Goal: Transaction & Acquisition: Purchase product/service

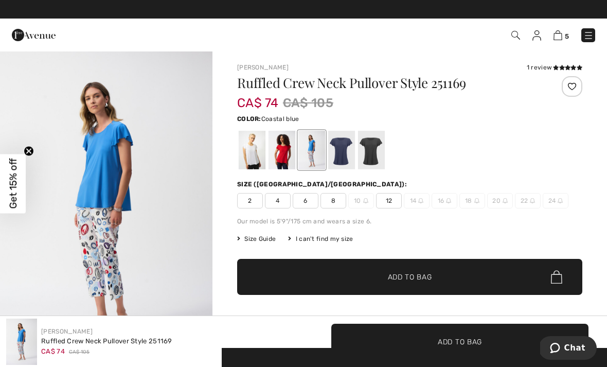
click at [562, 31] on img at bounding box center [557, 35] width 9 height 10
click at [561, 37] on img at bounding box center [557, 35] width 9 height 10
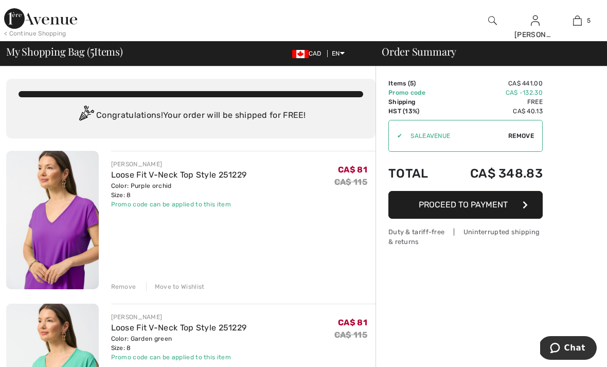
click at [581, 16] on img at bounding box center [577, 20] width 9 height 12
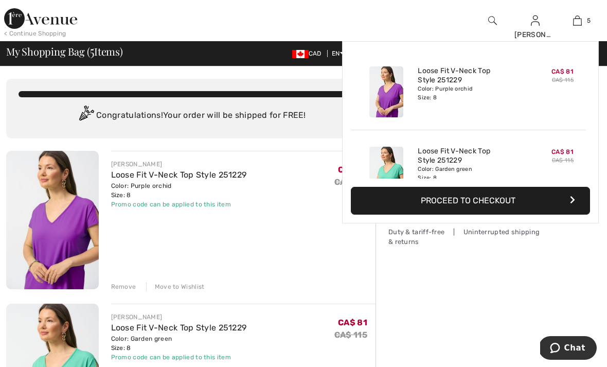
click at [581, 20] on img at bounding box center [577, 20] width 9 height 12
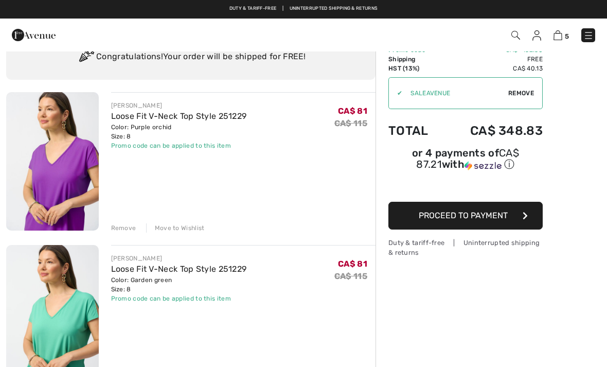
scroll to position [40, 0]
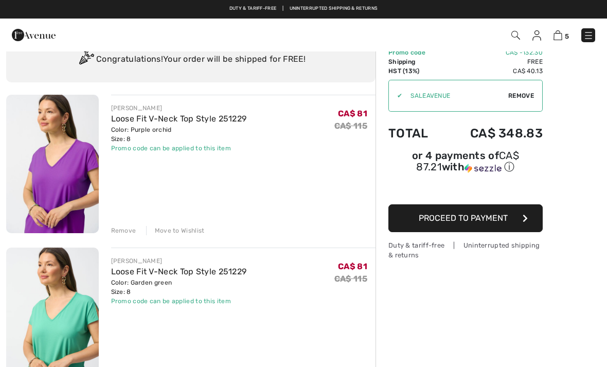
click at [79, 309] on img at bounding box center [52, 316] width 93 height 138
click at [88, 290] on img at bounding box center [52, 316] width 93 height 138
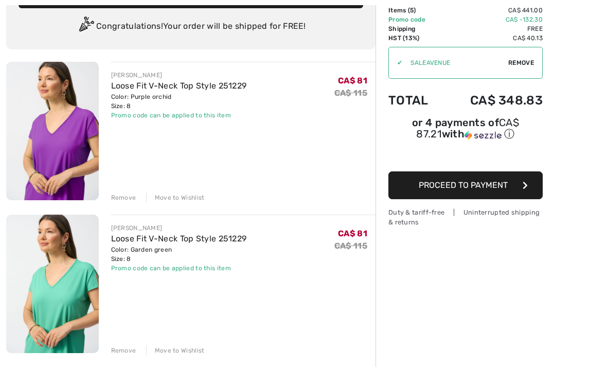
click at [166, 240] on link "Loose Fit V-Neck Top Style 251229" at bounding box center [179, 239] width 136 height 10
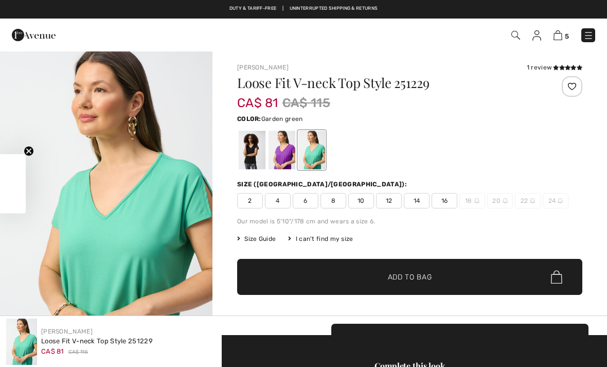
checkbox input "true"
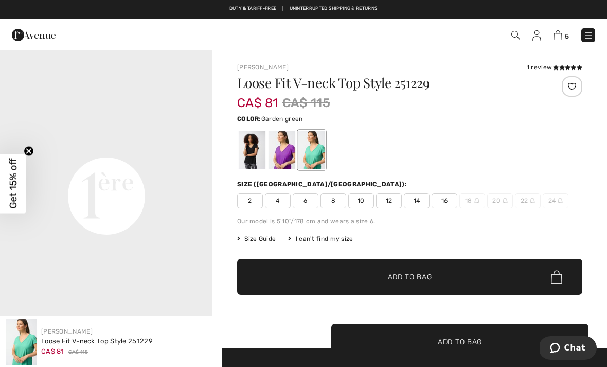
scroll to position [652, 0]
click at [561, 37] on img at bounding box center [557, 35] width 9 height 10
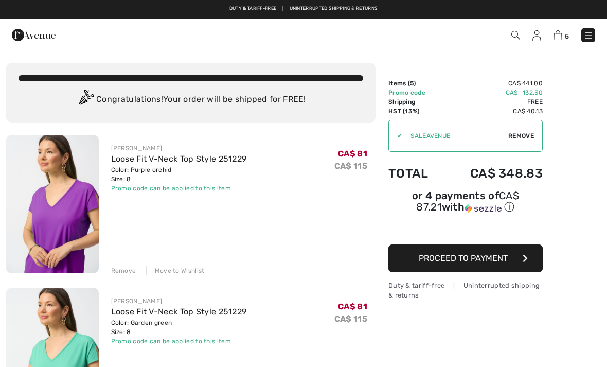
click at [130, 272] on div "Remove" at bounding box center [123, 270] width 25 height 9
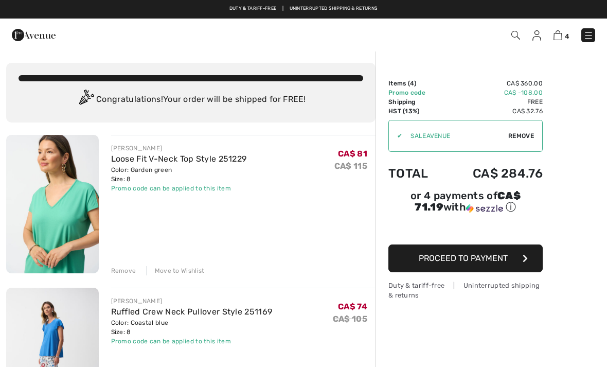
click at [130, 271] on div "Remove" at bounding box center [123, 270] width 25 height 9
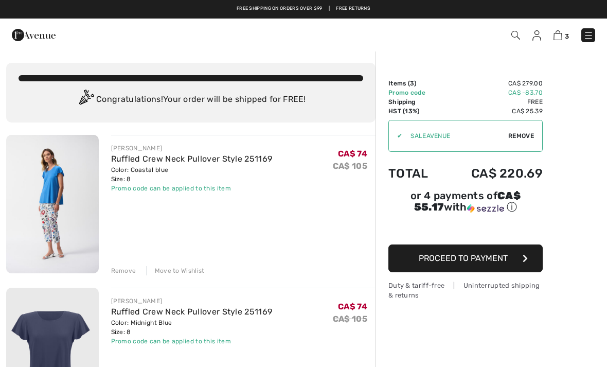
click at [130, 270] on div "Remove" at bounding box center [123, 270] width 25 height 9
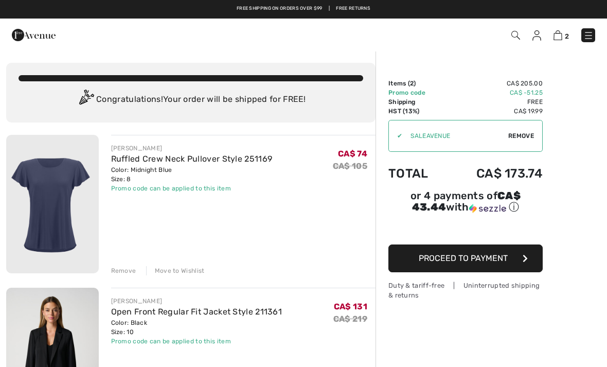
click at [124, 269] on div "Remove" at bounding box center [123, 270] width 25 height 9
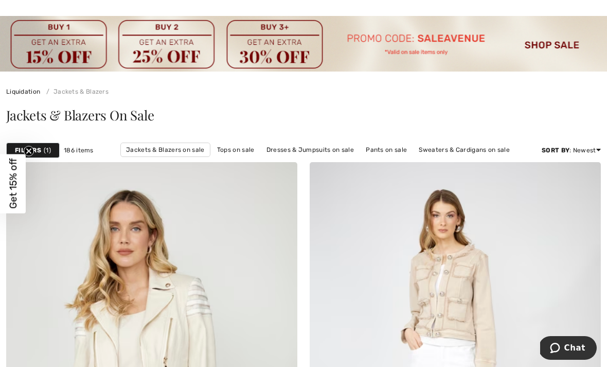
scroll to position [35, 0]
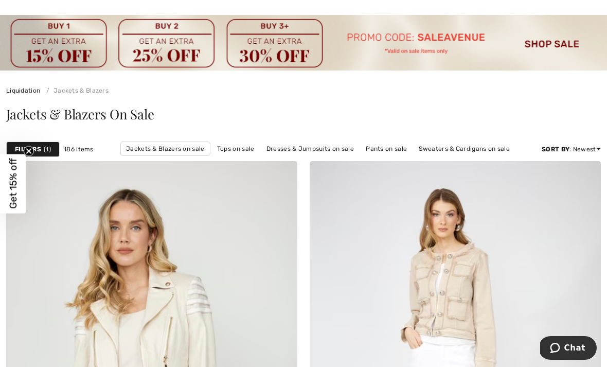
click at [386, 150] on link "Pants on sale" at bounding box center [386, 148] width 51 height 13
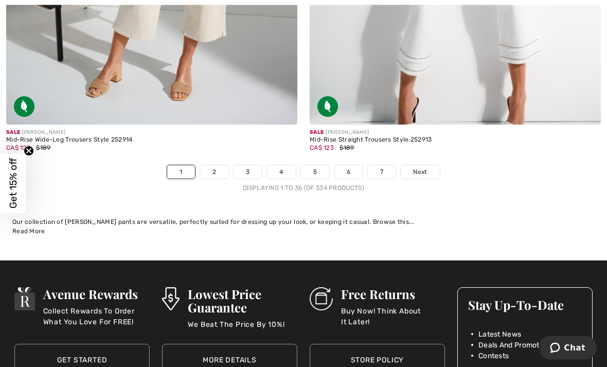
scroll to position [8969, 0]
click at [215, 165] on link "2" at bounding box center [214, 171] width 28 height 13
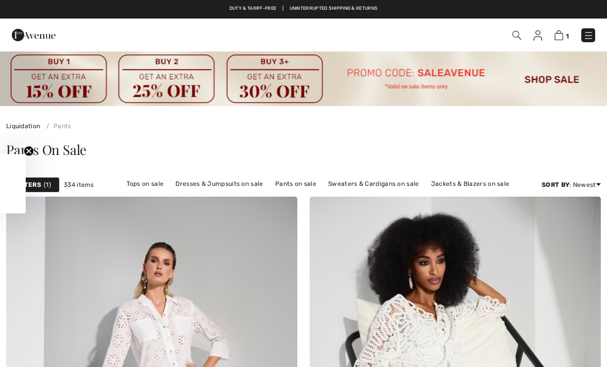
checkbox input "true"
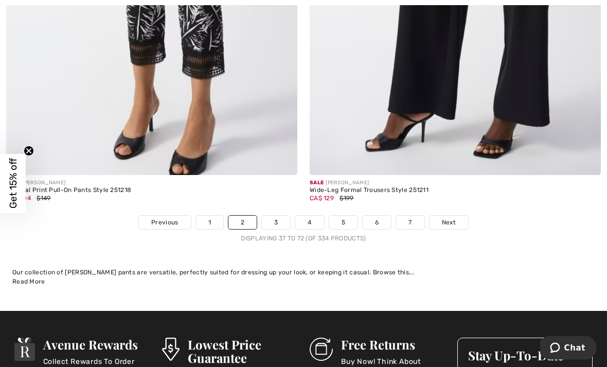
scroll to position [8969, 0]
click at [276, 216] on link "3" at bounding box center [276, 222] width 28 height 13
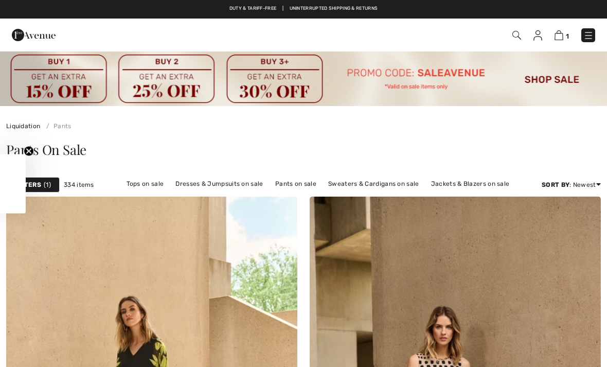
checkbox input "true"
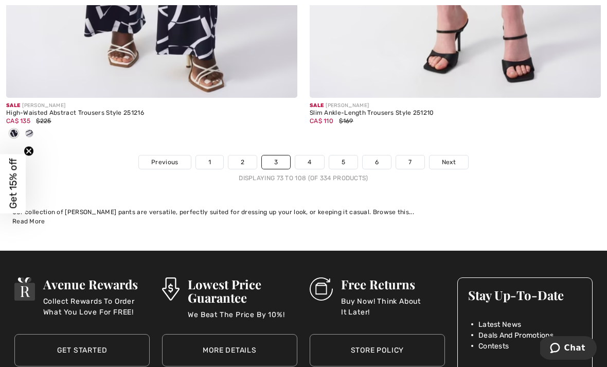
scroll to position [8947, 0]
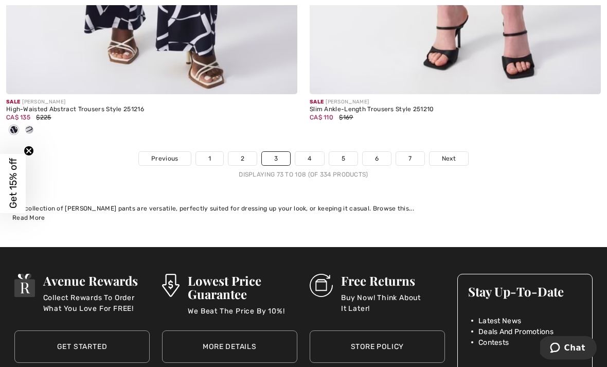
click at [312, 152] on link "4" at bounding box center [309, 158] width 28 height 13
click at [311, 152] on link "4" at bounding box center [309, 158] width 28 height 13
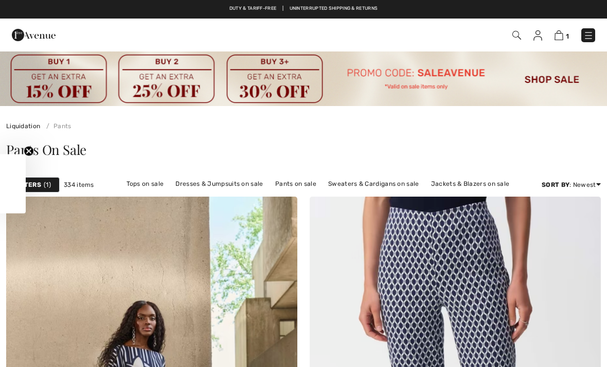
checkbox input "true"
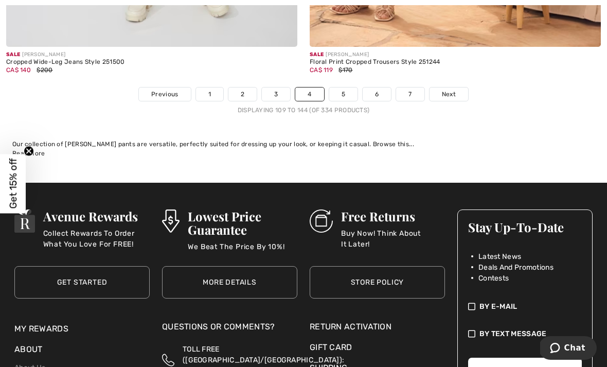
scroll to position [9007, 0]
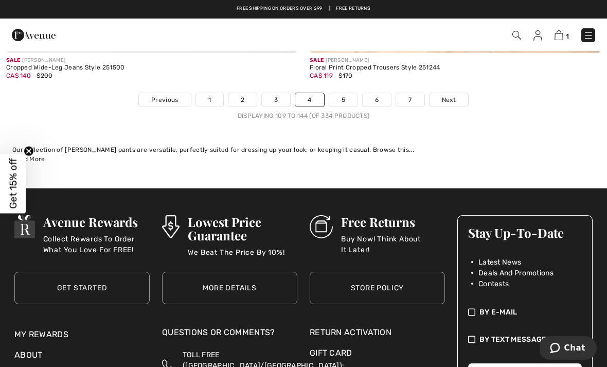
click at [349, 93] on link "5" at bounding box center [343, 99] width 28 height 13
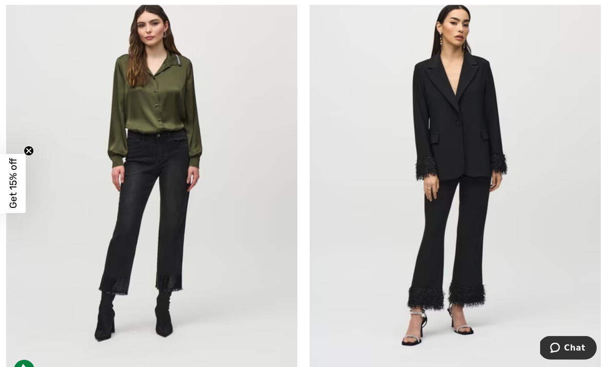
scroll to position [7666, 0]
click at [483, 152] on img at bounding box center [455, 169] width 291 height 437
click at [495, 105] on img at bounding box center [455, 169] width 291 height 437
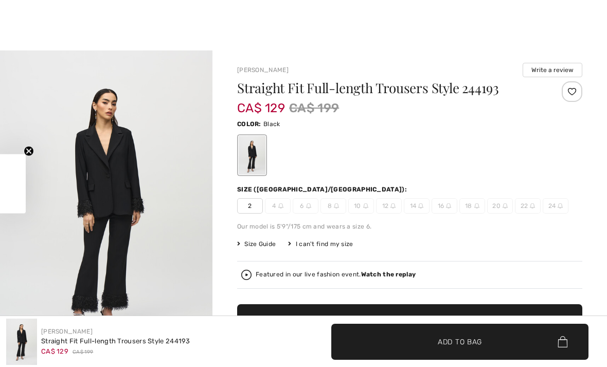
checkbox input "true"
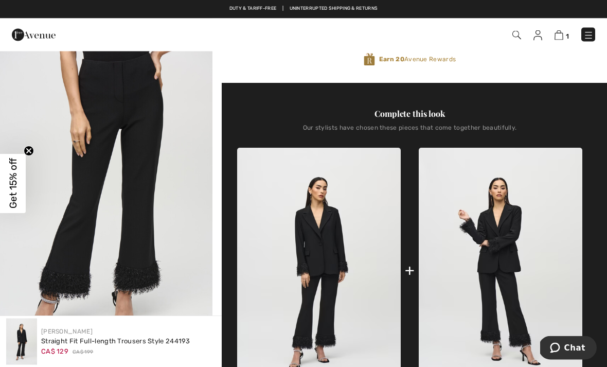
scroll to position [318, 0]
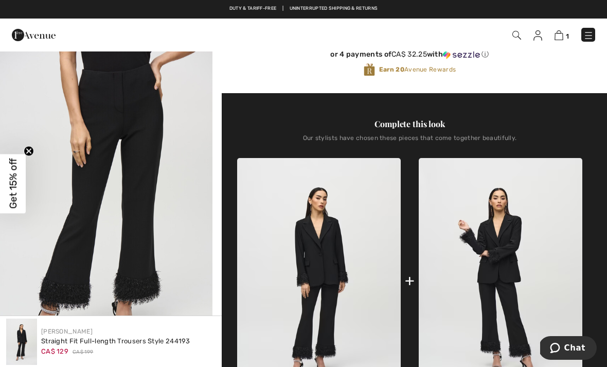
click at [177, 241] on img "2 / 6" at bounding box center [106, 210] width 212 height 318
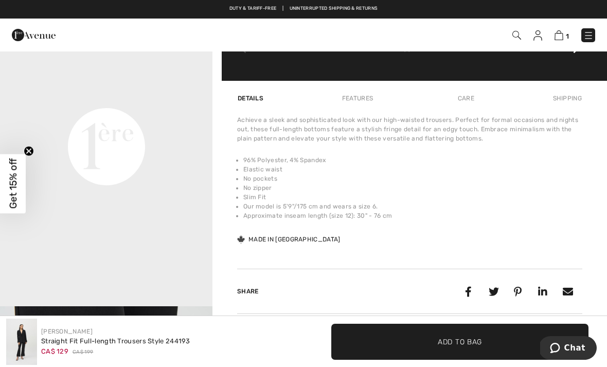
scroll to position [702, 0]
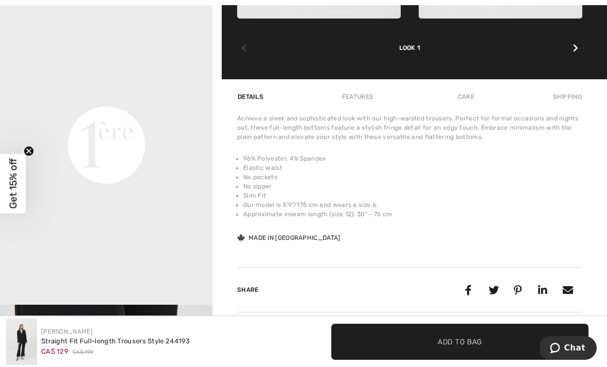
click at [140, 92] on video "Your browser does not support the video tag." at bounding box center [106, 39] width 212 height 106
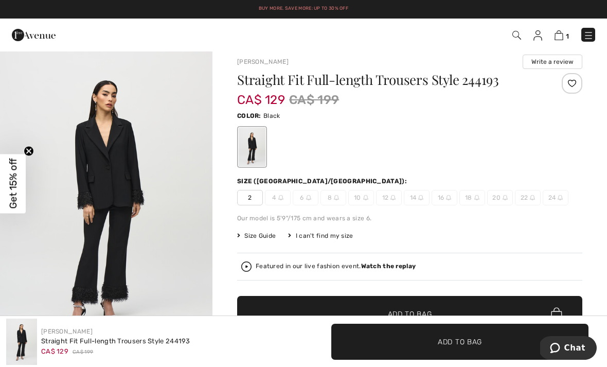
scroll to position [12, 0]
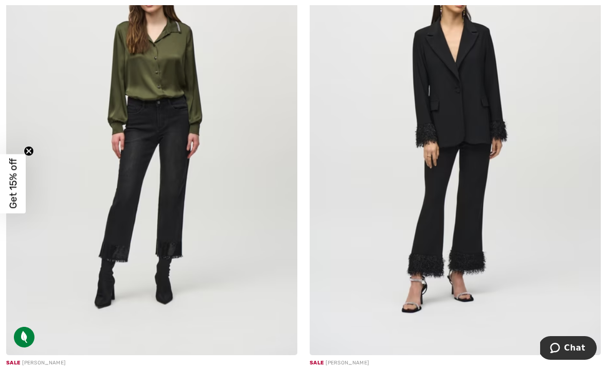
scroll to position [7712, 0]
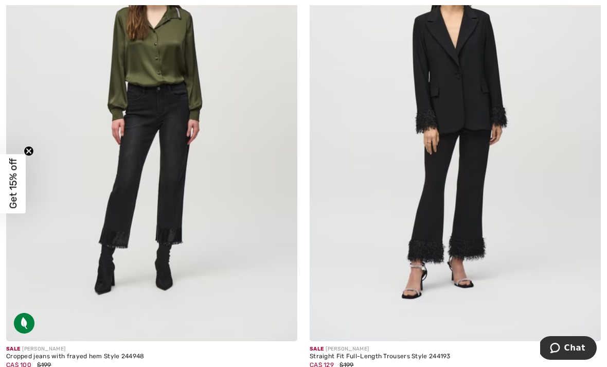
click at [472, 182] on img at bounding box center [455, 122] width 291 height 437
click at [398, 353] on div "Straight Fit Full-Length Trousers Style 244193" at bounding box center [455, 356] width 291 height 7
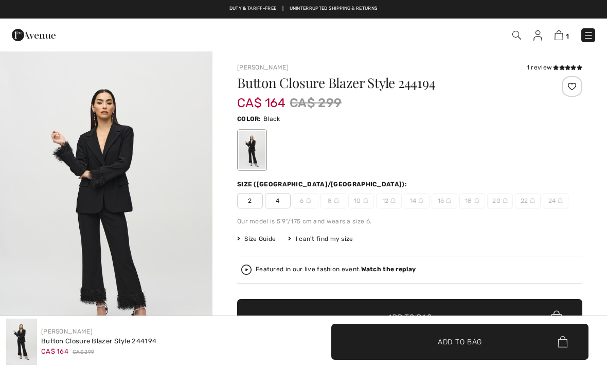
checkbox input "true"
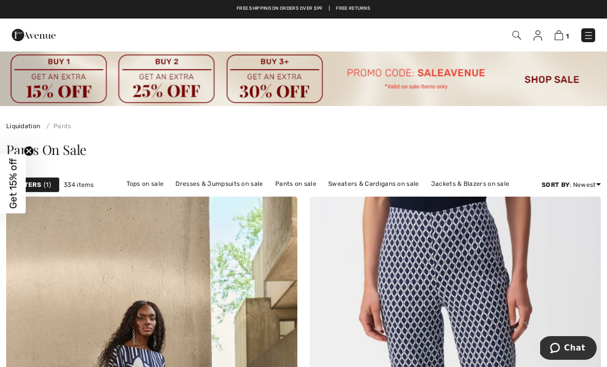
click at [148, 183] on link "Tops on sale" at bounding box center [145, 183] width 48 height 13
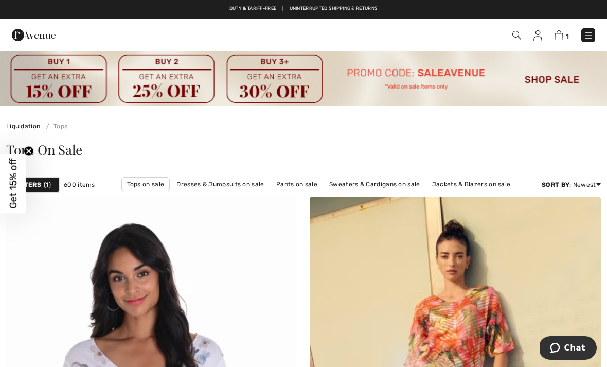
click at [50, 182] on span "1" at bounding box center [47, 184] width 7 height 9
checkbox input "true"
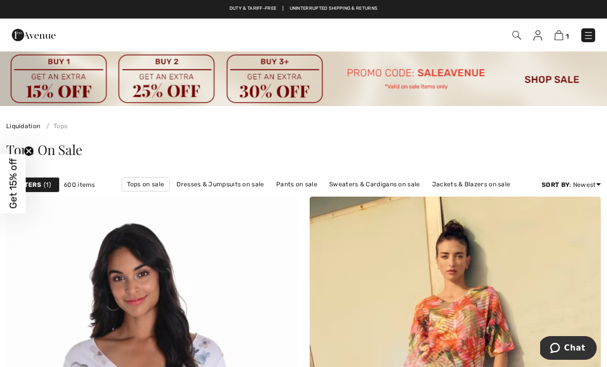
click at [44, 185] on span "1" at bounding box center [47, 184] width 7 height 9
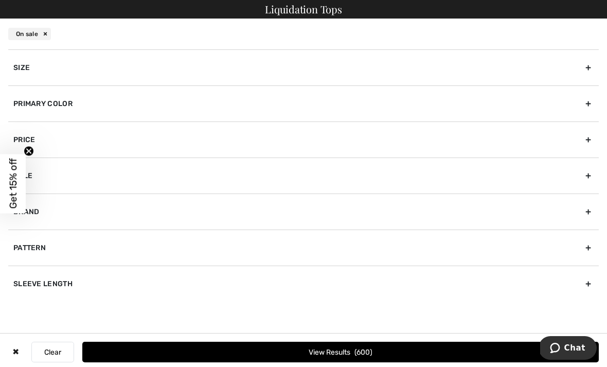
click at [43, 215] on div "Brand" at bounding box center [303, 211] width 591 height 36
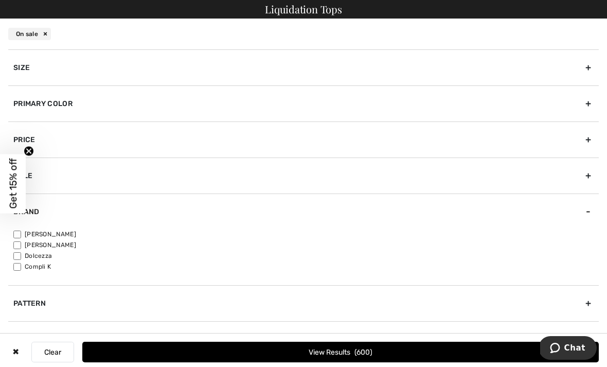
click at [21, 230] on input"] "[PERSON_NAME]" at bounding box center [17, 234] width 8 height 8
checkbox input"] "true"
click at [393, 348] on button "View Results 457" at bounding box center [340, 352] width 516 height 21
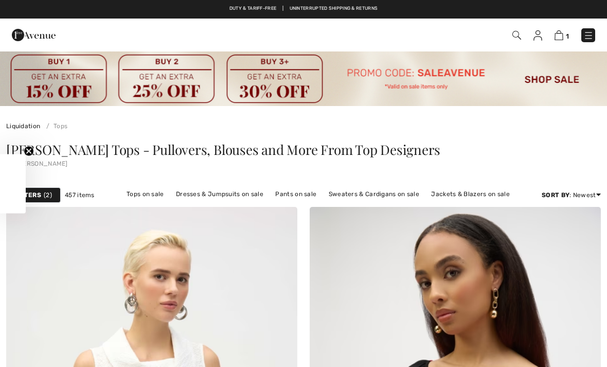
checkbox input "true"
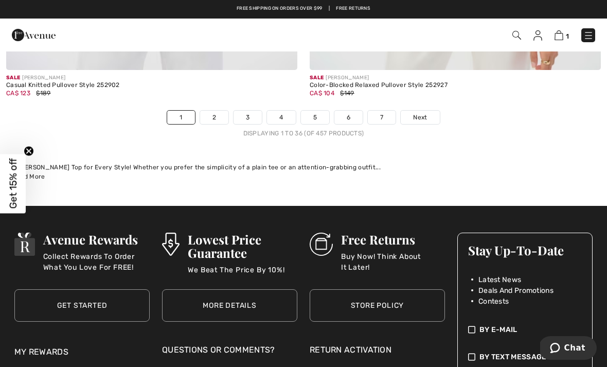
scroll to position [9101, 0]
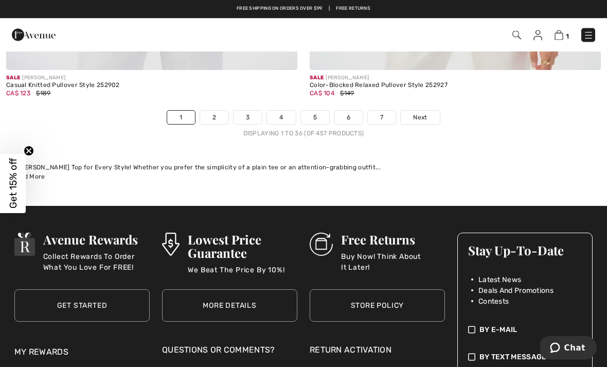
click at [221, 111] on link "2" at bounding box center [214, 117] width 28 height 13
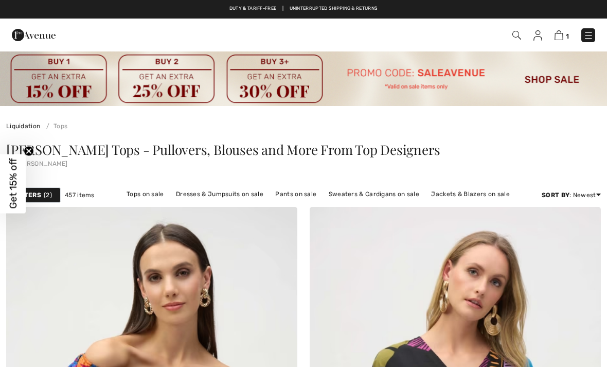
checkbox input "true"
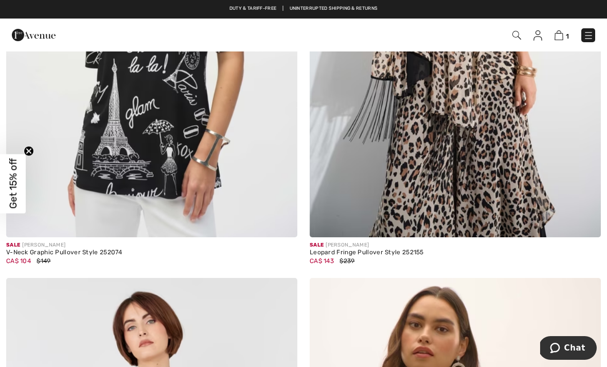
scroll to position [3378, 0]
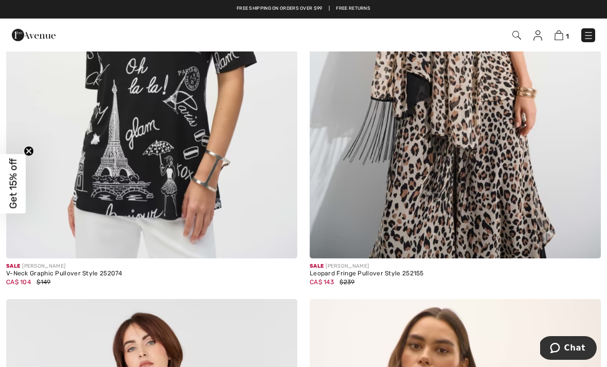
click at [247, 201] on img at bounding box center [151, 40] width 291 height 437
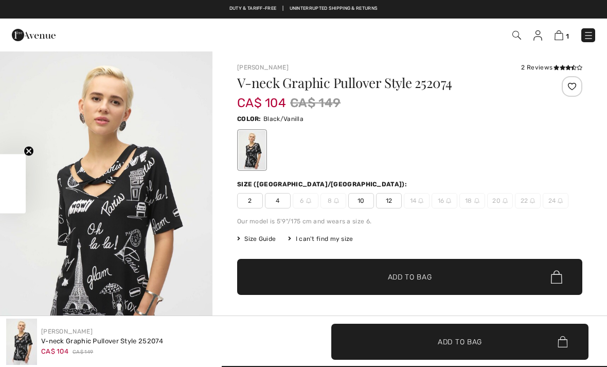
checkbox input "true"
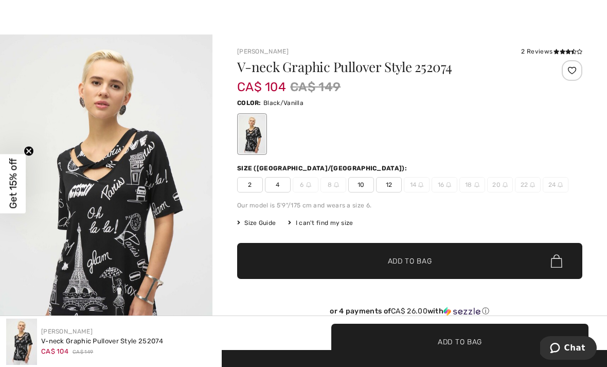
scroll to position [17, 0]
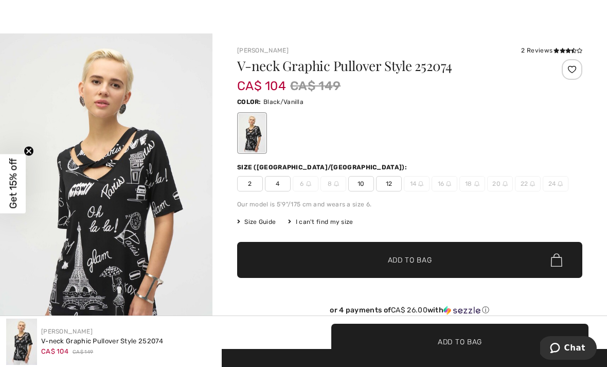
click at [362, 181] on span "10" at bounding box center [361, 183] width 26 height 15
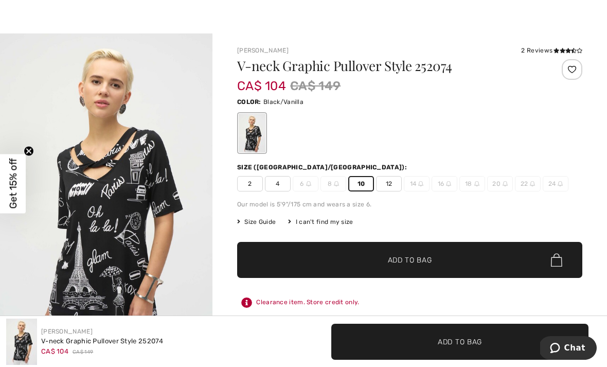
click at [429, 265] on span "Add to Bag" at bounding box center [410, 260] width 44 height 11
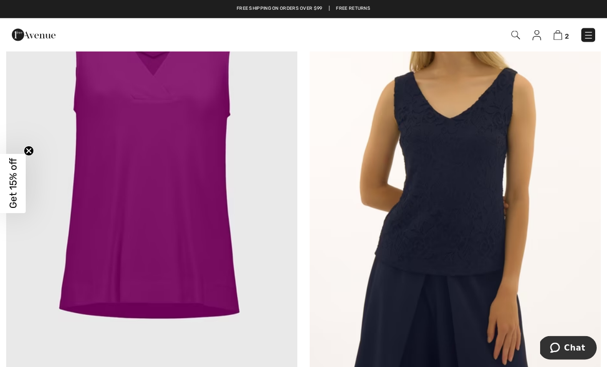
scroll to position [7245, 0]
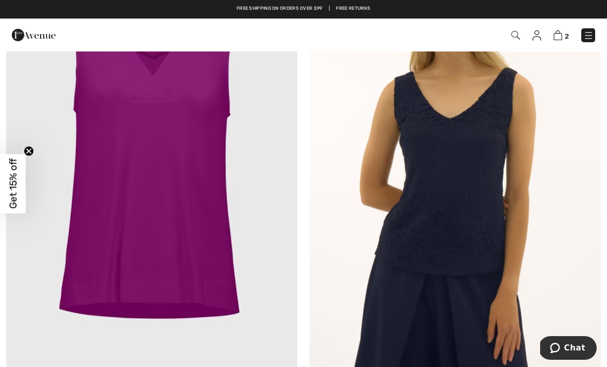
click at [219, 241] on img at bounding box center [151, 157] width 291 height 437
click at [173, 162] on img at bounding box center [151, 157] width 291 height 437
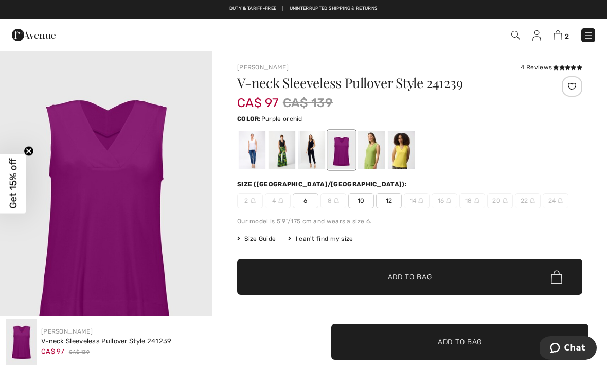
click at [406, 151] on div at bounding box center [401, 150] width 27 height 39
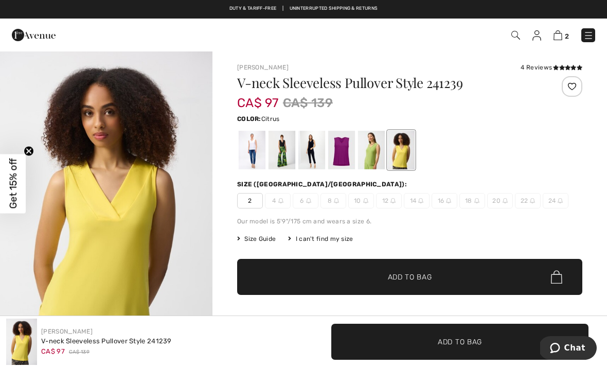
click at [371, 147] on div at bounding box center [371, 150] width 27 height 39
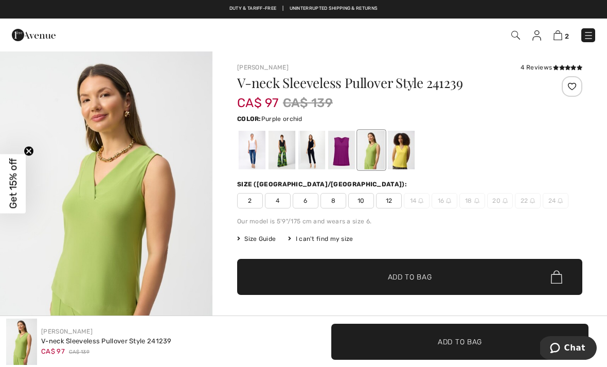
click at [339, 152] on div at bounding box center [341, 150] width 27 height 39
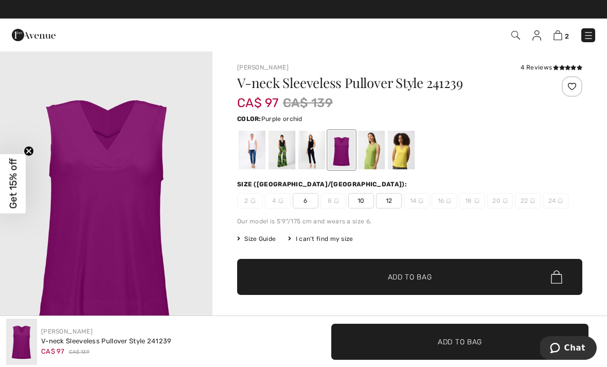
click at [313, 149] on div at bounding box center [311, 150] width 27 height 39
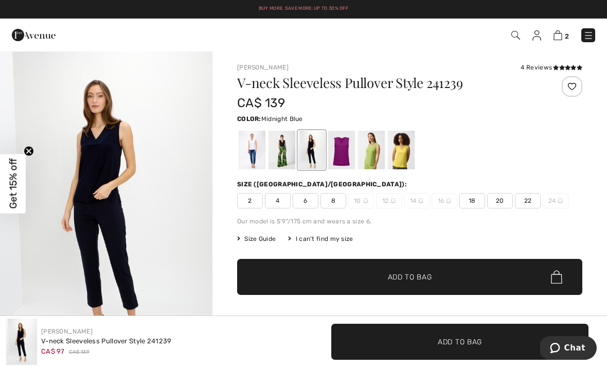
click at [287, 153] on div at bounding box center [282, 150] width 27 height 39
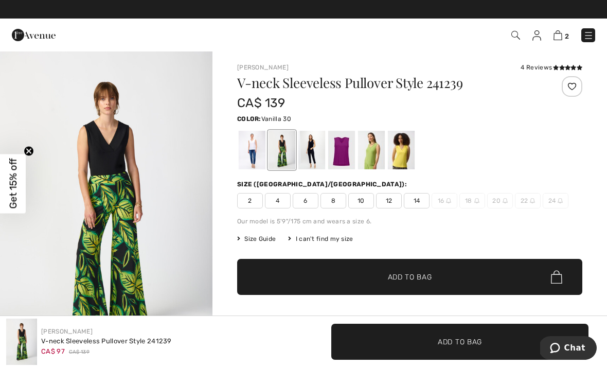
click at [256, 148] on div at bounding box center [252, 150] width 27 height 39
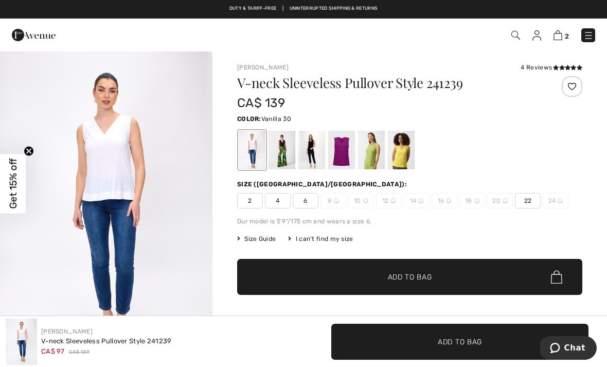
click at [286, 147] on div at bounding box center [282, 150] width 27 height 39
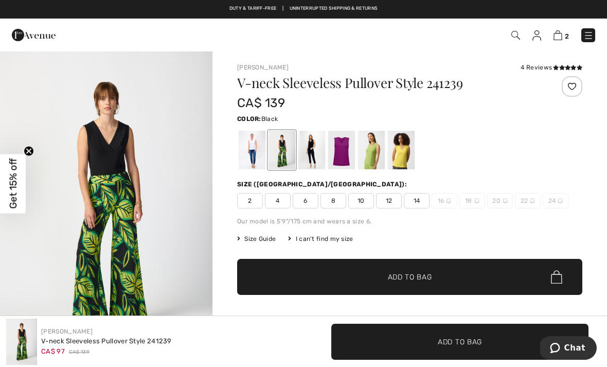
click at [362, 201] on span "10" at bounding box center [361, 200] width 26 height 15
click at [422, 273] on span "Add to Bag" at bounding box center [410, 277] width 44 height 11
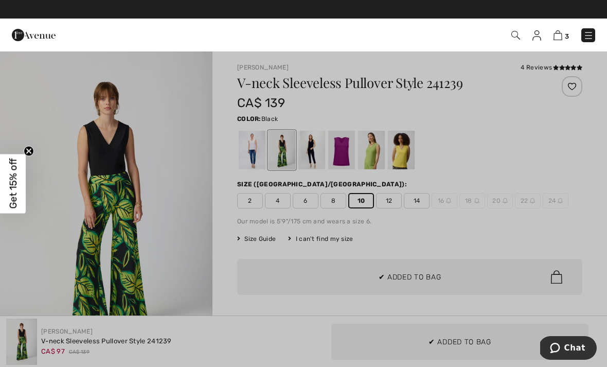
click at [198, 217] on div at bounding box center [303, 183] width 607 height 367
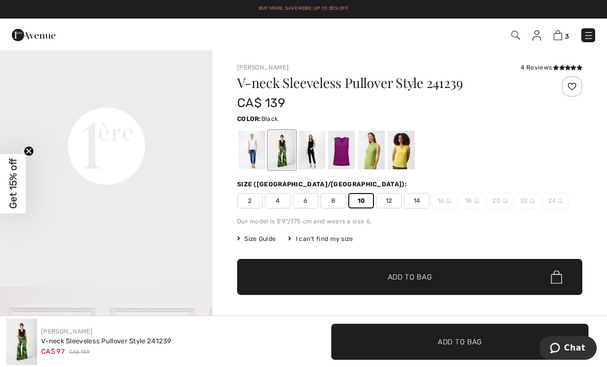
scroll to position [692, 0]
click at [164, 102] on video "Your browser does not support the video tag." at bounding box center [106, 49] width 212 height 106
click at [179, 102] on video "Your browser does not support the video tag." at bounding box center [106, 49] width 212 height 106
click at [188, 102] on video "Your browser does not support the video tag." at bounding box center [106, 49] width 212 height 106
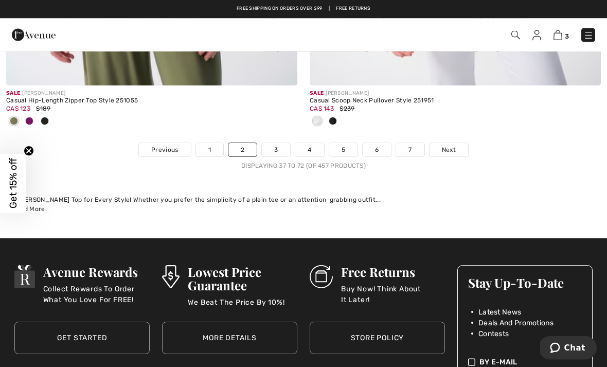
scroll to position [9013, 0]
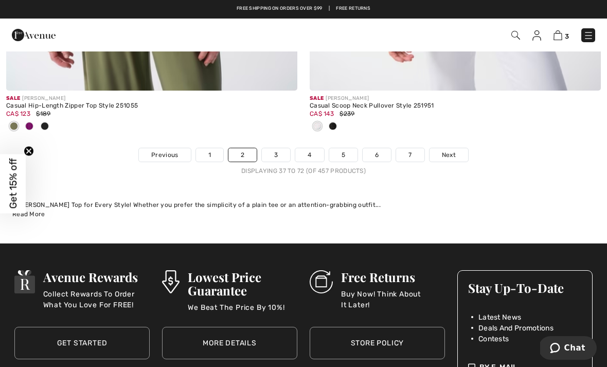
click at [275, 149] on link "3" at bounding box center [276, 154] width 28 height 13
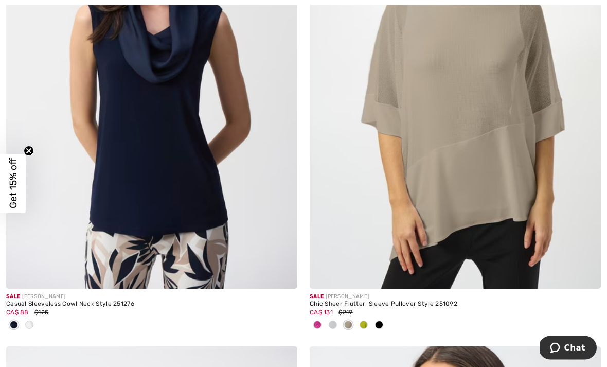
scroll to position [849, 0]
click at [185, 171] on img at bounding box center [151, 70] width 291 height 437
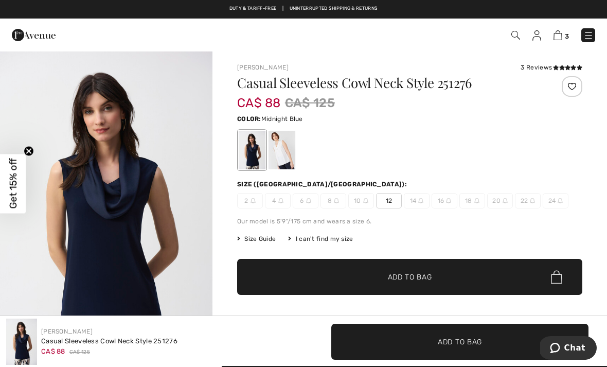
click at [283, 145] on div at bounding box center [282, 150] width 27 height 39
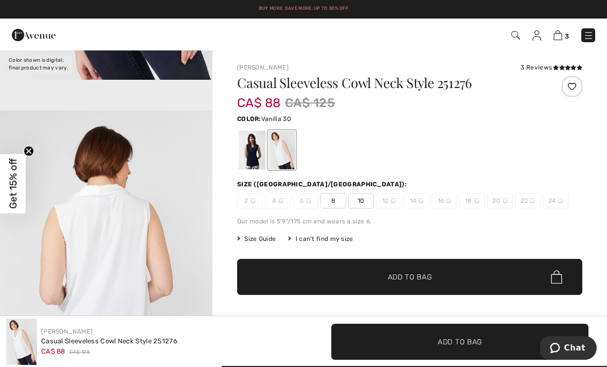
scroll to position [263, 0]
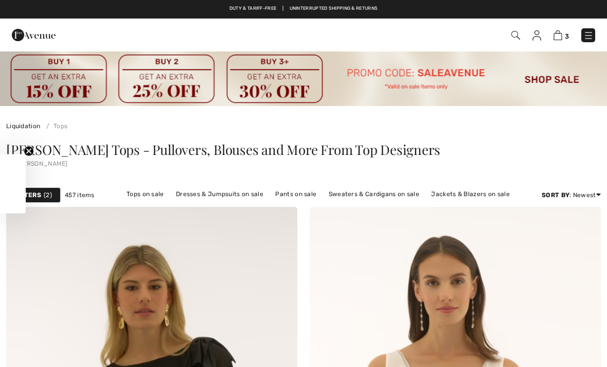
scroll to position [882, 0]
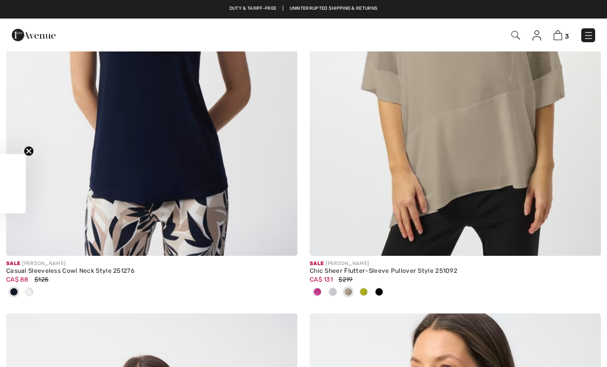
checkbox input "true"
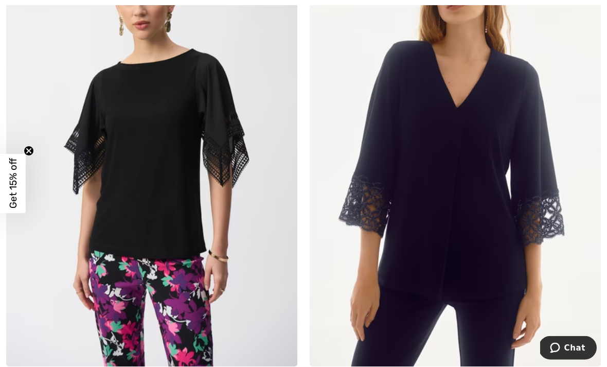
scroll to position [3336, 0]
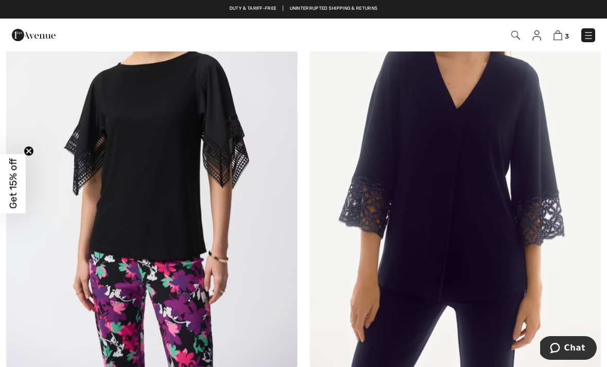
click at [199, 193] on img at bounding box center [151, 149] width 291 height 437
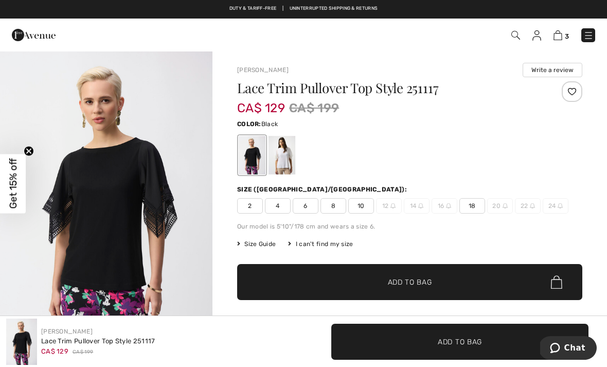
click at [364, 205] on span "10" at bounding box center [361, 205] width 26 height 15
click at [415, 281] on span "Add to Bag" at bounding box center [410, 282] width 44 height 11
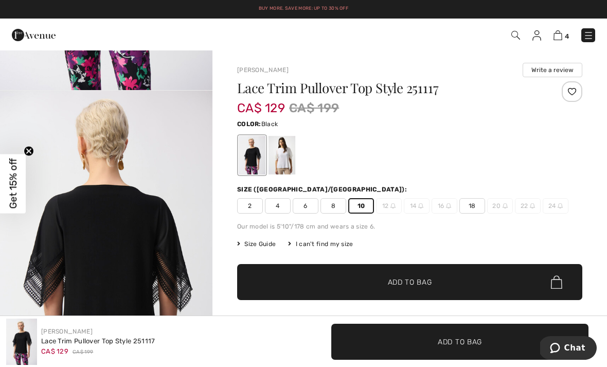
scroll to position [269, 0]
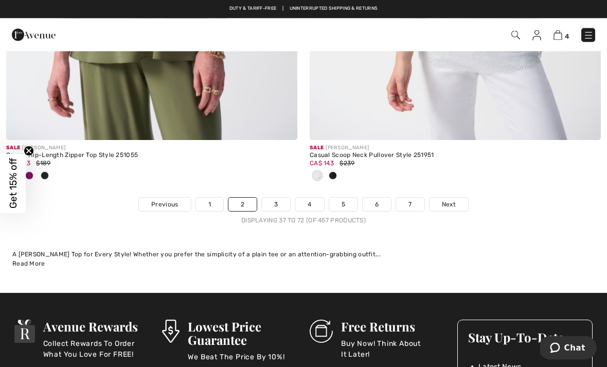
scroll to position [8961, 0]
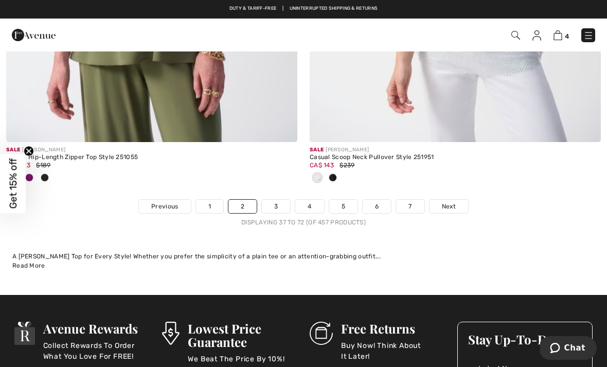
click at [283, 200] on link "3" at bounding box center [276, 206] width 28 height 13
click at [278, 200] on link "3" at bounding box center [276, 206] width 28 height 13
click at [274, 203] on link "3" at bounding box center [276, 206] width 28 height 13
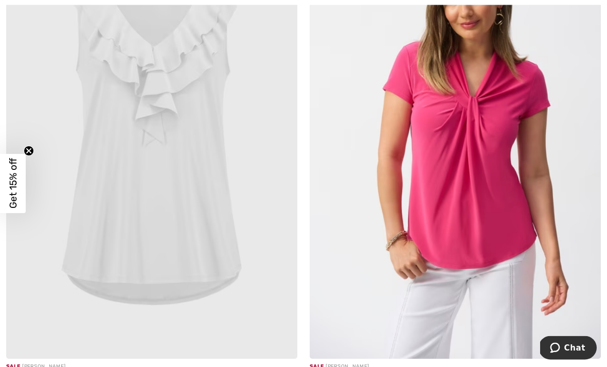
scroll to position [8301, 0]
click at [494, 138] on img at bounding box center [455, 140] width 291 height 437
